Goal: Task Accomplishment & Management: Complete application form

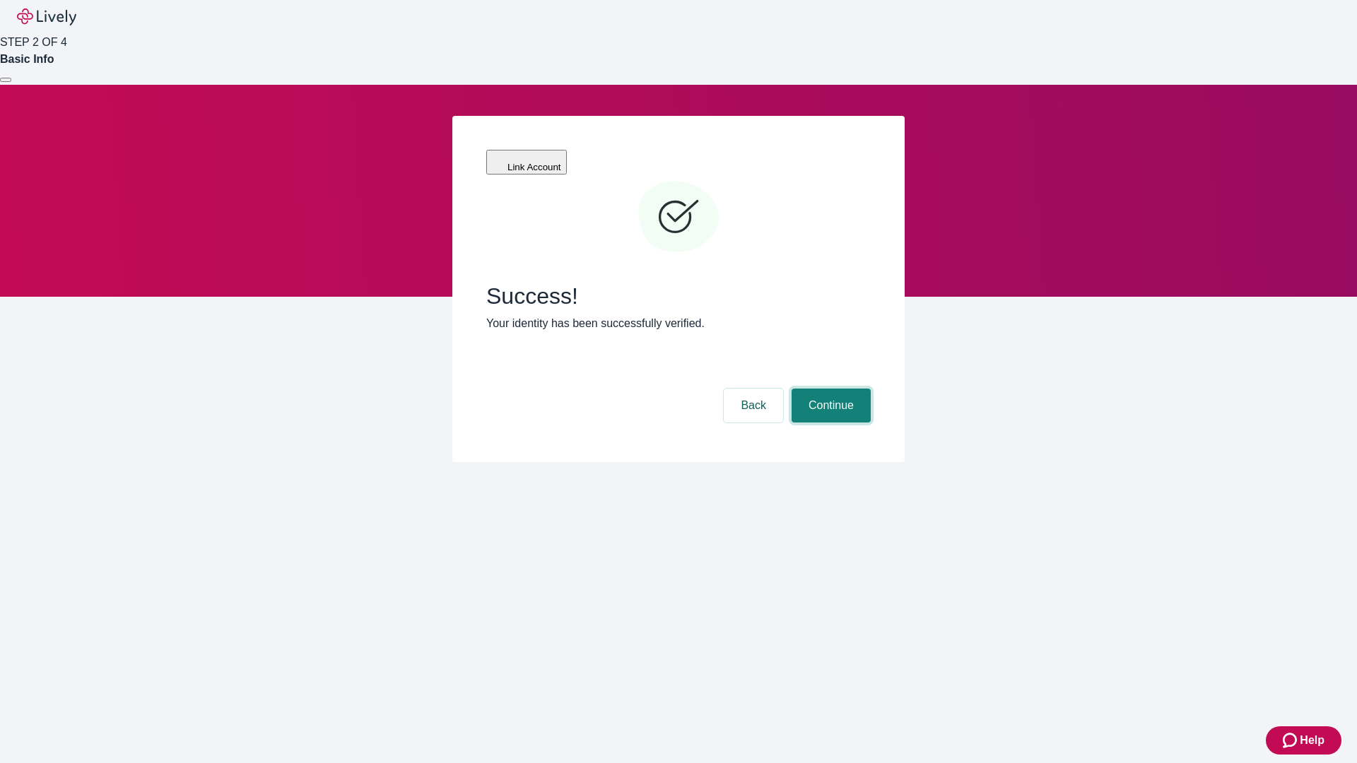
click at [829, 389] on button "Continue" at bounding box center [830, 406] width 79 height 34
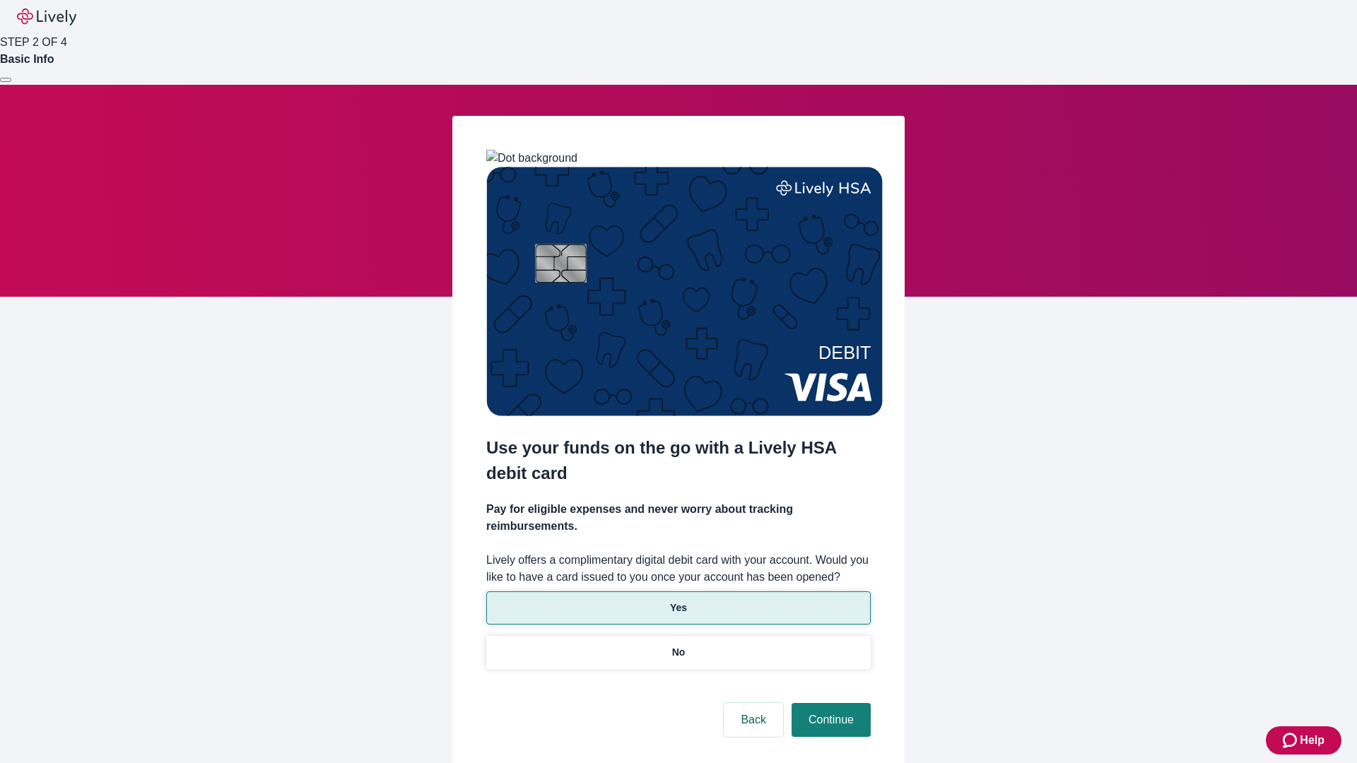
click at [678, 601] on p "Yes" at bounding box center [678, 608] width 17 height 15
click at [829, 703] on button "Continue" at bounding box center [830, 720] width 79 height 34
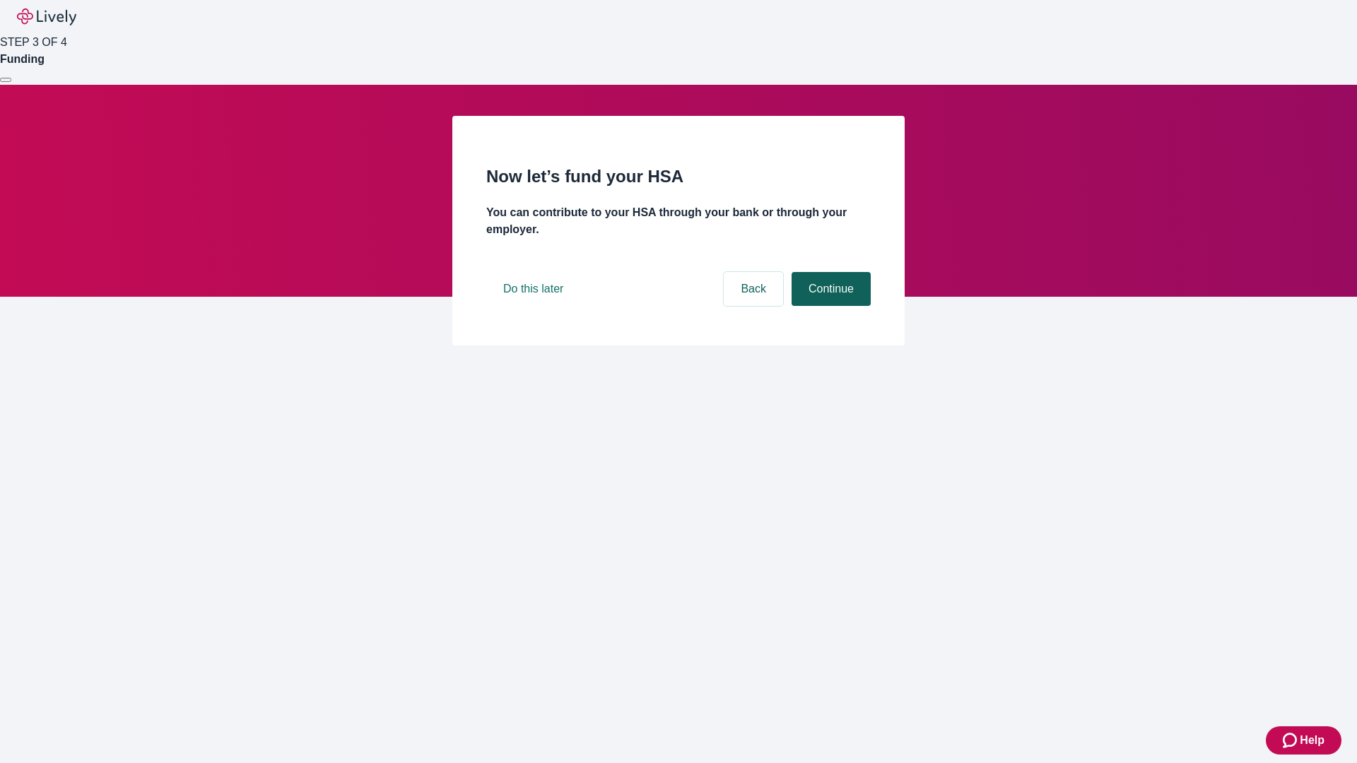
click at [829, 306] on button "Continue" at bounding box center [830, 289] width 79 height 34
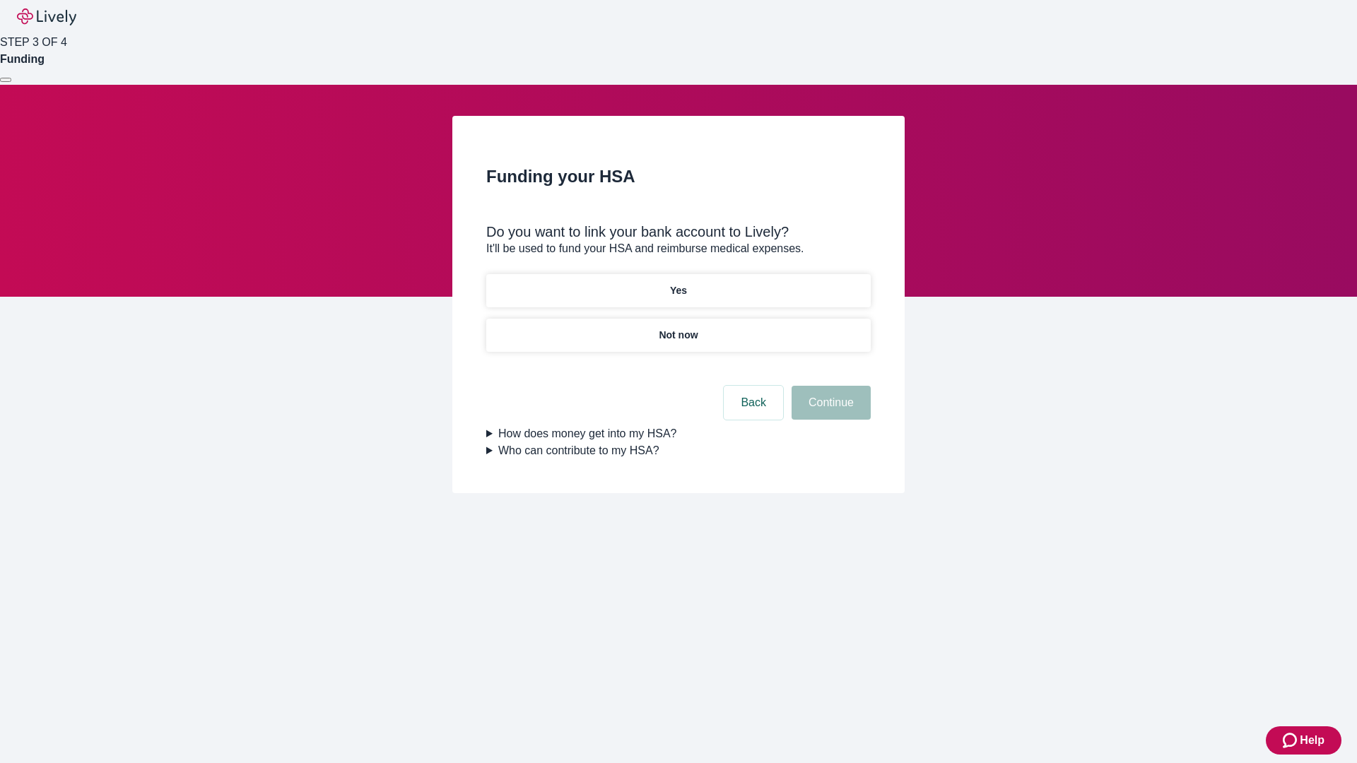
click at [678, 328] on p "Not now" at bounding box center [678, 335] width 39 height 15
click at [829, 411] on button "Continue" at bounding box center [830, 403] width 79 height 34
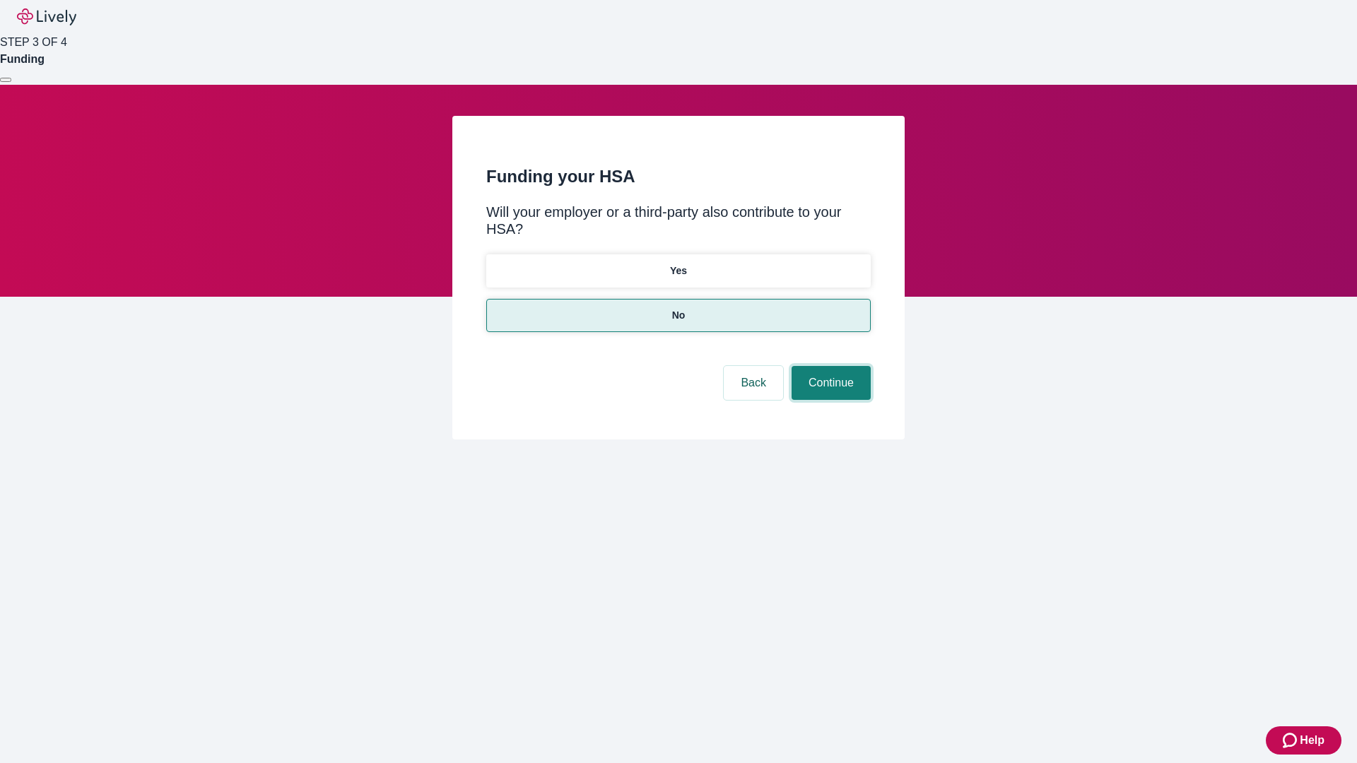
click at [829, 366] on button "Continue" at bounding box center [830, 383] width 79 height 34
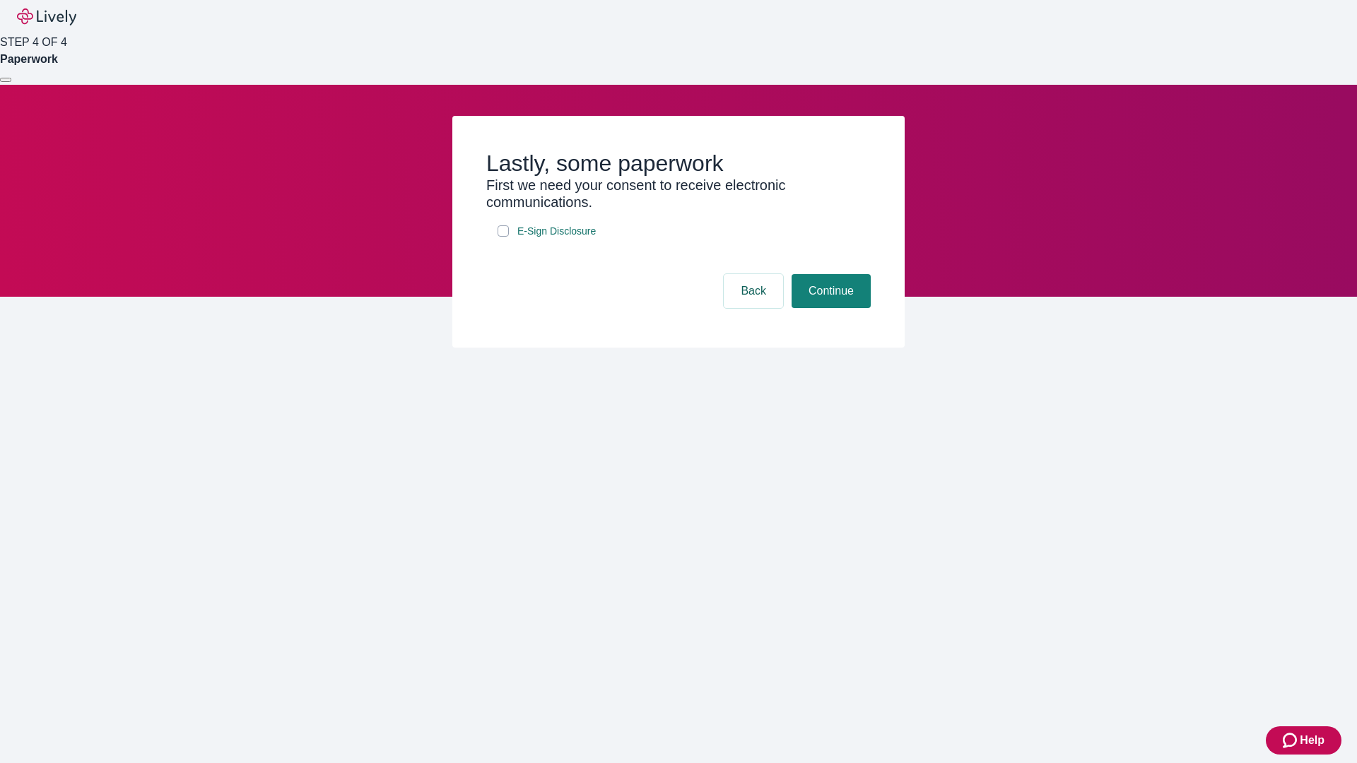
click at [503, 237] on input "E-Sign Disclosure" at bounding box center [502, 230] width 11 height 11
checkbox input "true"
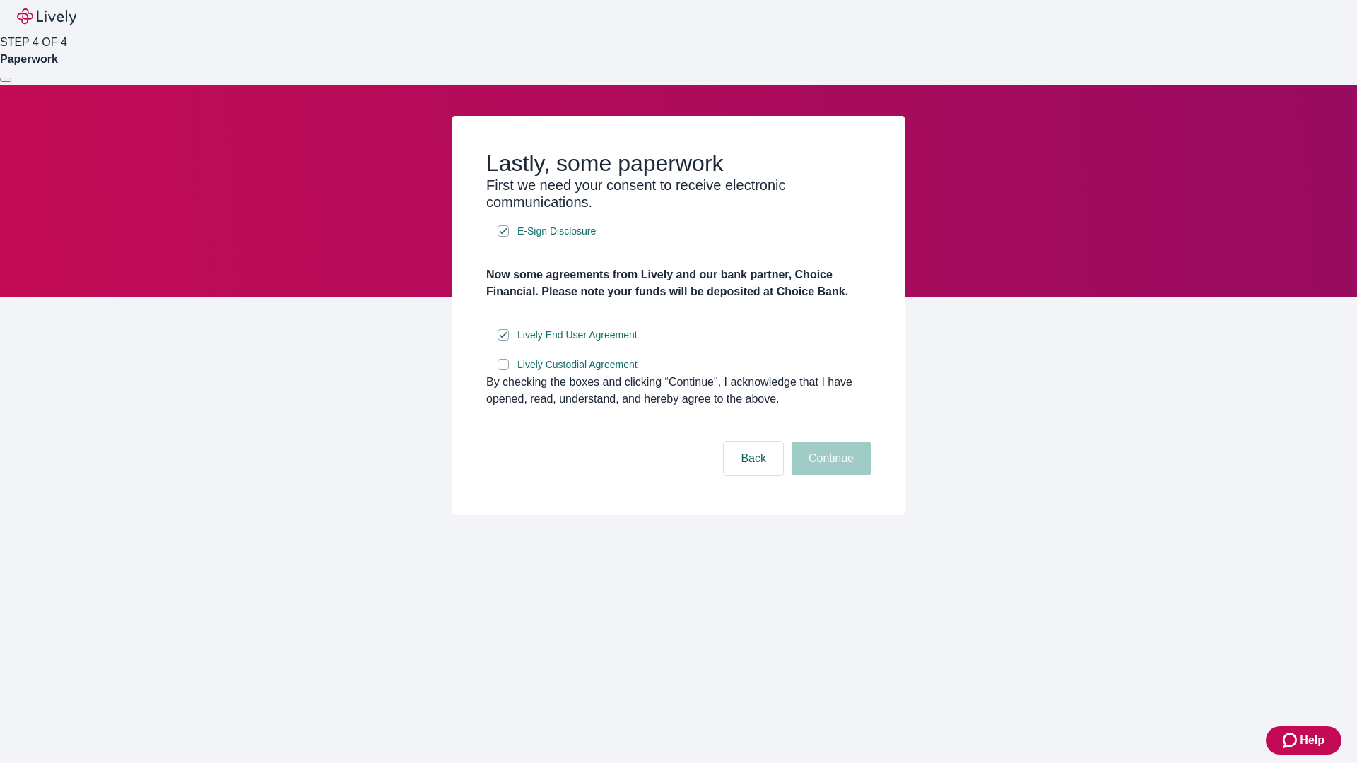
click at [503, 370] on input "Lively Custodial Agreement" at bounding box center [502, 364] width 11 height 11
checkbox input "true"
click at [829, 476] on button "Continue" at bounding box center [830, 459] width 79 height 34
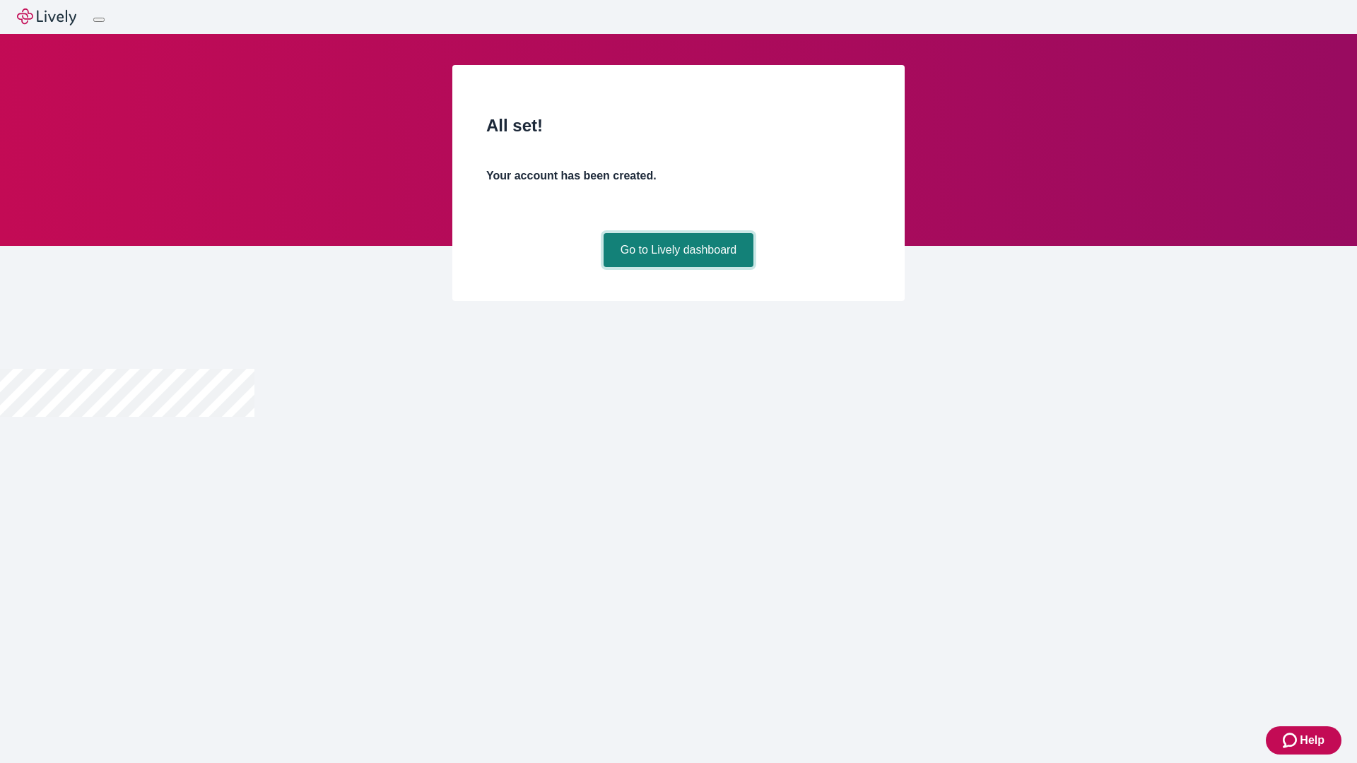
click at [678, 267] on link "Go to Lively dashboard" at bounding box center [678, 250] width 151 height 34
